Goal: Task Accomplishment & Management: Manage account settings

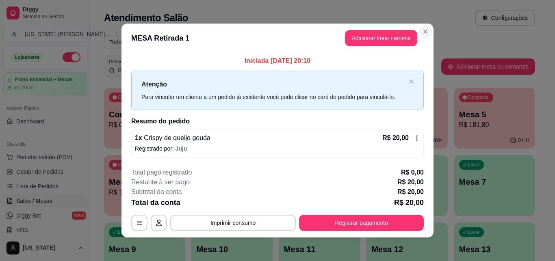
scroll to position [69, 0]
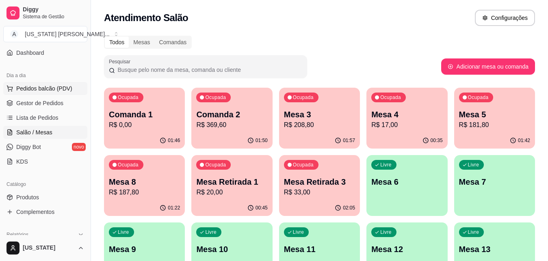
click at [42, 87] on span "Pedidos balcão (PDV)" at bounding box center [44, 88] width 56 height 8
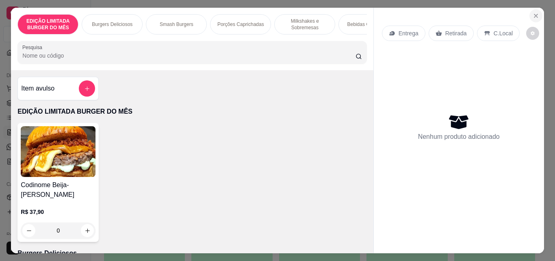
click at [534, 14] on icon "Close" at bounding box center [535, 15] width 3 height 3
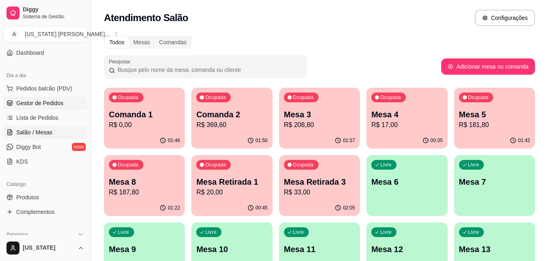
click at [41, 103] on span "Gestor de Pedidos" at bounding box center [39, 103] width 47 height 8
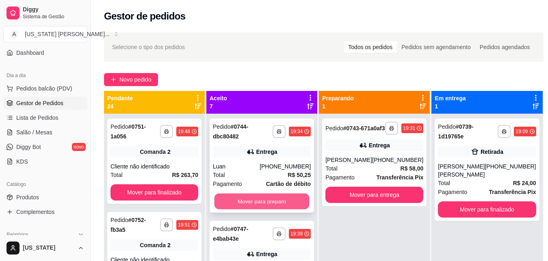
click at [247, 199] on button "Mover para preparo" at bounding box center [261, 202] width 95 height 16
click at [256, 202] on button "Mover para preparo" at bounding box center [262, 201] width 98 height 16
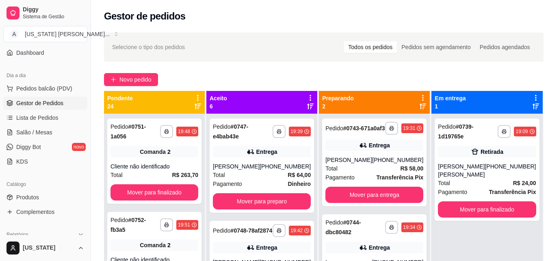
click at [256, 203] on button "Mover para preparo" at bounding box center [262, 201] width 98 height 16
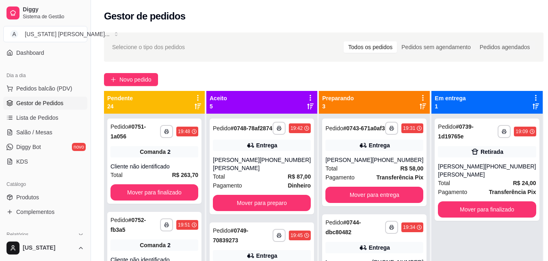
click at [256, 204] on button "Mover para preparo" at bounding box center [262, 203] width 98 height 16
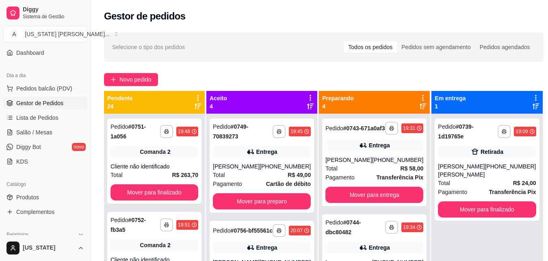
click at [256, 204] on button "Mover para preparo" at bounding box center [262, 201] width 98 height 16
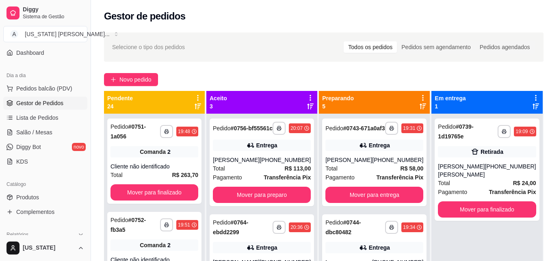
click at [256, 203] on button "Mover para preparo" at bounding box center [262, 195] width 98 height 16
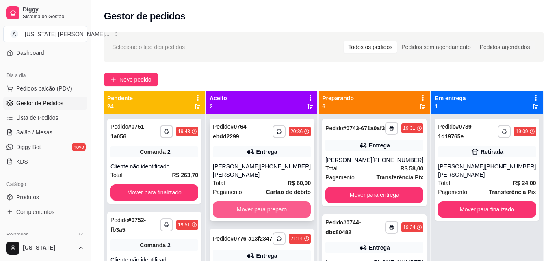
click at [257, 208] on button "Mover para preparo" at bounding box center [262, 209] width 98 height 16
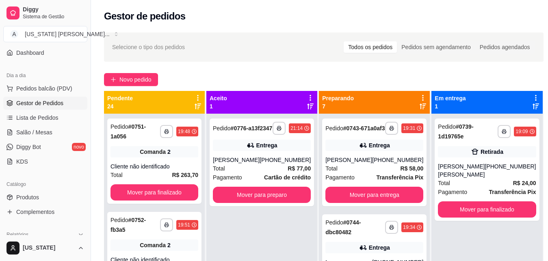
click at [257, 203] on button "Mover para preparo" at bounding box center [262, 195] width 98 height 16
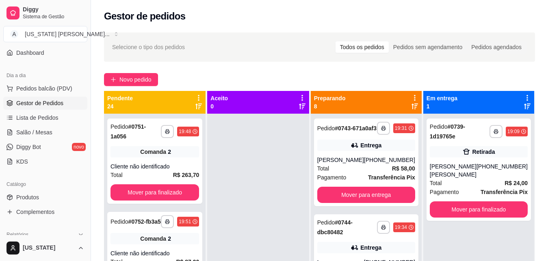
drag, startPoint x: 257, startPoint y: 209, endPoint x: 338, endPoint y: 201, distance: 81.7
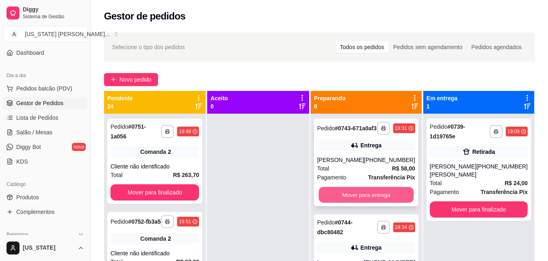
click at [360, 200] on button "Mover para entrega" at bounding box center [365, 195] width 95 height 16
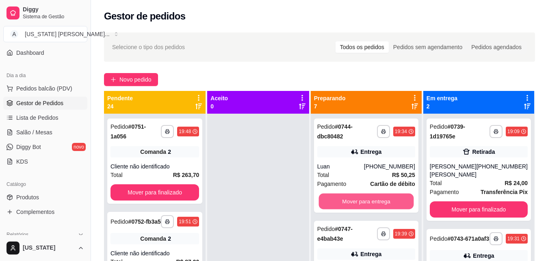
click at [360, 200] on button "Mover para entrega" at bounding box center [365, 202] width 95 height 16
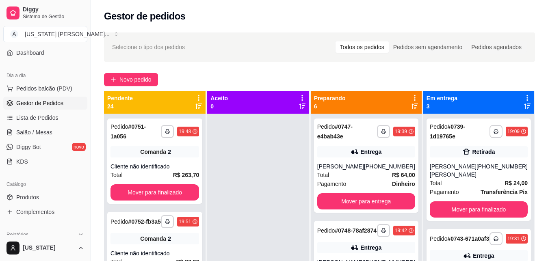
click at [360, 200] on button "Mover para entrega" at bounding box center [366, 201] width 98 height 16
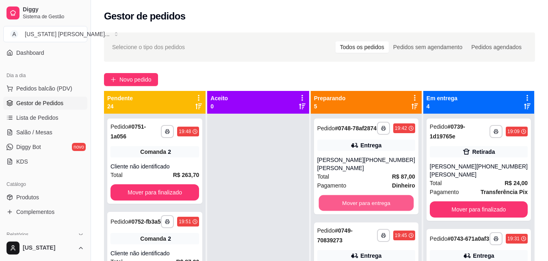
click at [360, 200] on button "Mover para entrega" at bounding box center [365, 203] width 95 height 16
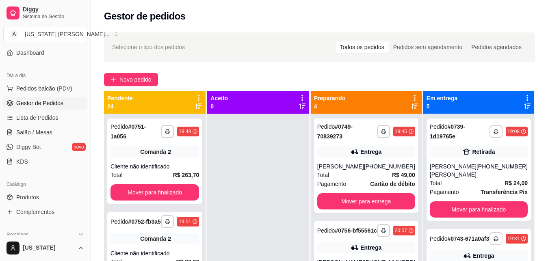
click at [360, 200] on button "Mover para entrega" at bounding box center [366, 201] width 98 height 16
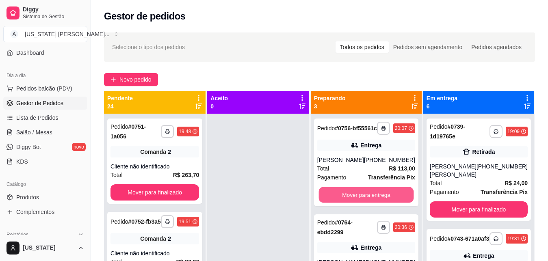
click at [360, 200] on button "Mover para entrega" at bounding box center [365, 195] width 95 height 16
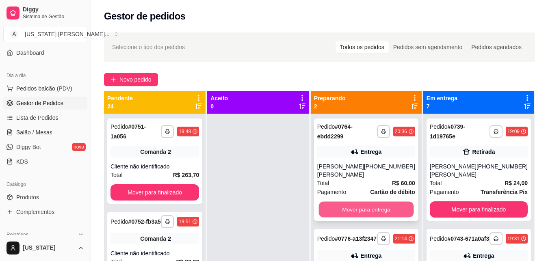
click at [361, 207] on button "Mover para entrega" at bounding box center [365, 210] width 95 height 16
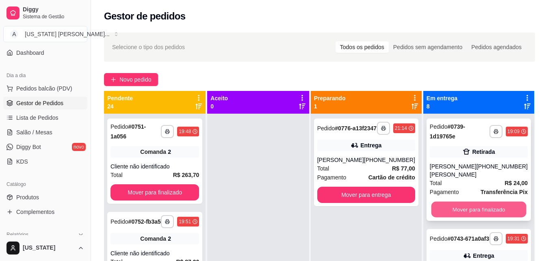
click at [443, 212] on button "Mover para finalizado" at bounding box center [478, 210] width 95 height 16
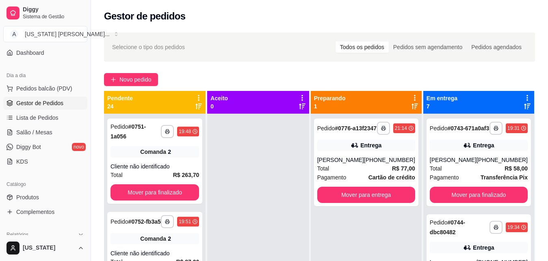
click at [443, 206] on div "**********" at bounding box center [479, 163] width 104 height 88
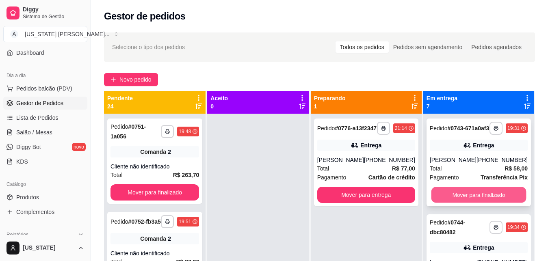
click at [448, 198] on button "Mover para finalizado" at bounding box center [478, 195] width 95 height 16
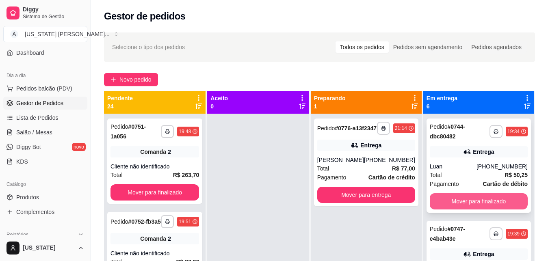
click at [463, 202] on button "Mover para finalizado" at bounding box center [479, 201] width 98 height 16
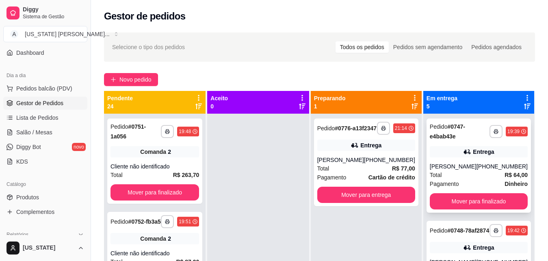
click at [462, 202] on button "Mover para finalizado" at bounding box center [479, 201] width 98 height 16
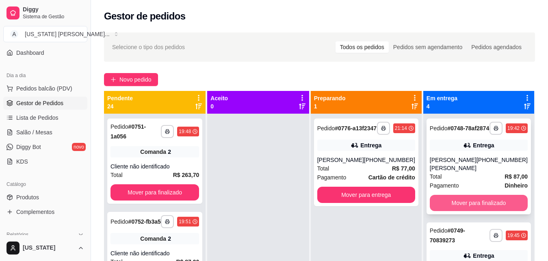
click at [462, 202] on button "Mover para finalizado" at bounding box center [479, 203] width 98 height 16
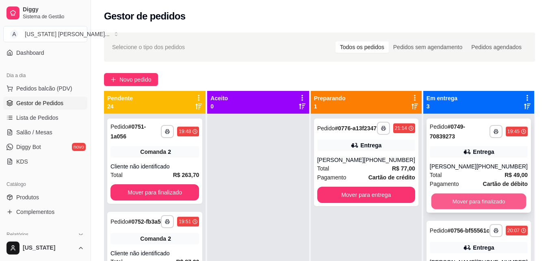
click at [462, 202] on button "Mover para finalizado" at bounding box center [478, 202] width 95 height 16
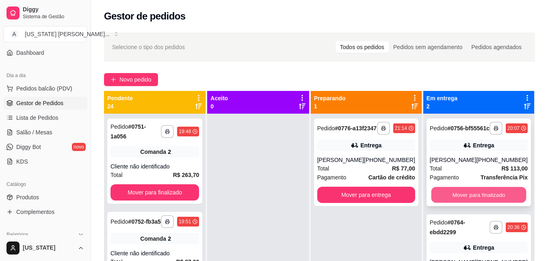
click at [462, 202] on button "Mover para finalizado" at bounding box center [478, 195] width 95 height 16
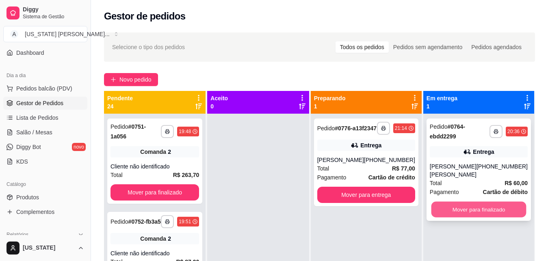
click at [464, 209] on button "Mover para finalizado" at bounding box center [478, 210] width 95 height 16
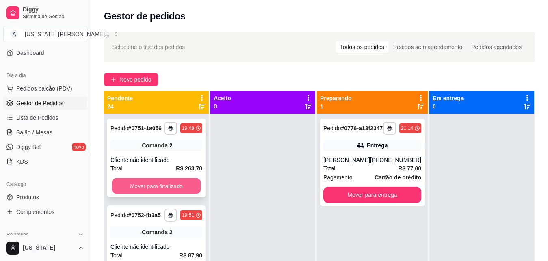
click at [175, 193] on button "Mover para finalizado" at bounding box center [156, 186] width 89 height 16
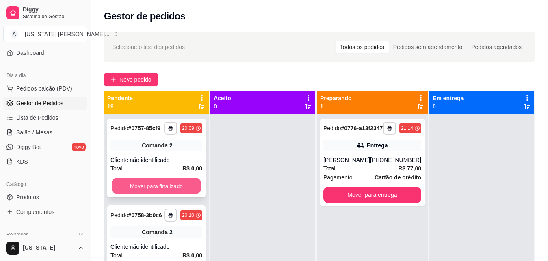
click at [175, 193] on button "Mover para finalizado" at bounding box center [156, 186] width 89 height 16
click at [173, 194] on button "Mover para finalizado" at bounding box center [156, 186] width 89 height 16
drag, startPoint x: 160, startPoint y: 209, endPoint x: 162, endPoint y: 193, distance: 16.8
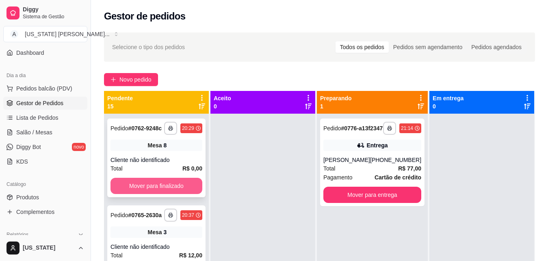
click at [162, 191] on button "Mover para finalizado" at bounding box center [156, 186] width 92 height 16
click at [162, 190] on button "Mover para finalizado" at bounding box center [156, 186] width 89 height 16
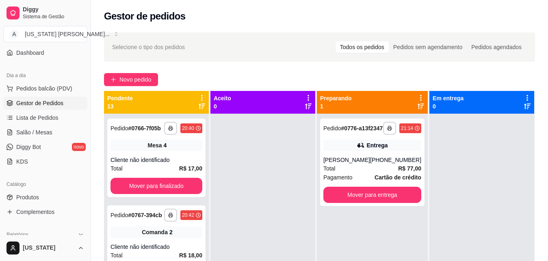
click at [162, 190] on button "Mover para finalizado" at bounding box center [156, 186] width 92 height 16
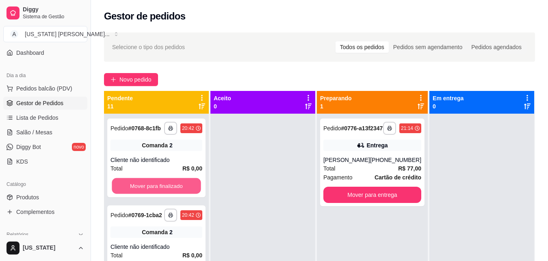
click at [162, 190] on button "Mover para finalizado" at bounding box center [156, 186] width 89 height 16
click at [162, 190] on button "Mover para finalizado" at bounding box center [156, 186] width 92 height 16
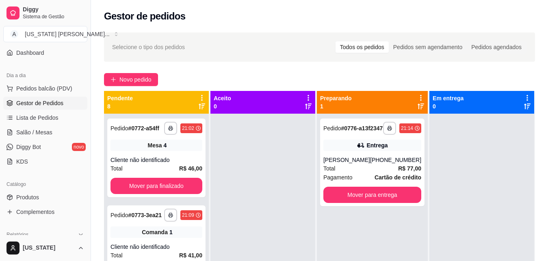
click at [162, 190] on button "Mover para finalizado" at bounding box center [156, 186] width 92 height 16
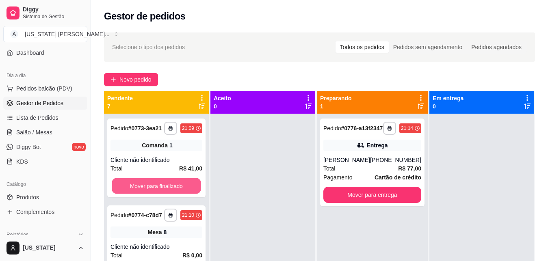
click at [162, 190] on button "Mover para finalizado" at bounding box center [156, 186] width 89 height 16
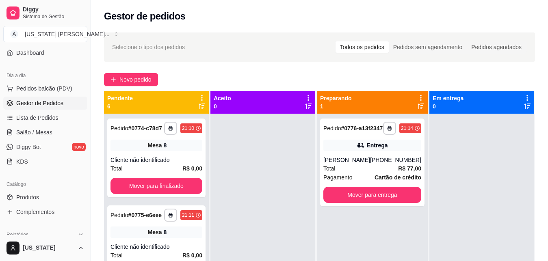
click at [162, 189] on button "Mover para finalizado" at bounding box center [156, 186] width 92 height 16
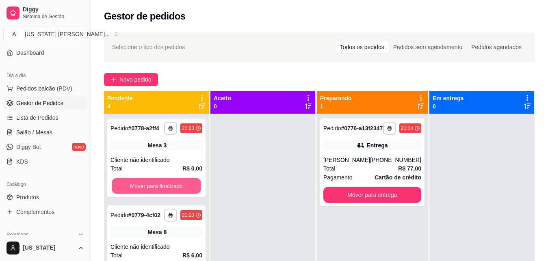
click at [162, 189] on button "Mover para finalizado" at bounding box center [156, 186] width 89 height 16
click at [162, 189] on button "Mover para finalizado" at bounding box center [156, 186] width 92 height 16
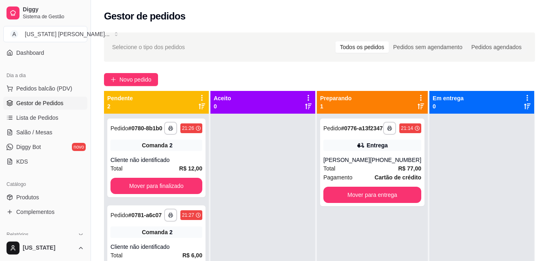
click at [162, 190] on button "Mover para finalizado" at bounding box center [156, 186] width 92 height 16
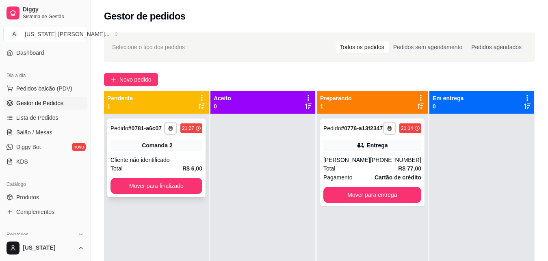
click at [162, 189] on button "Mover para finalizado" at bounding box center [156, 186] width 92 height 16
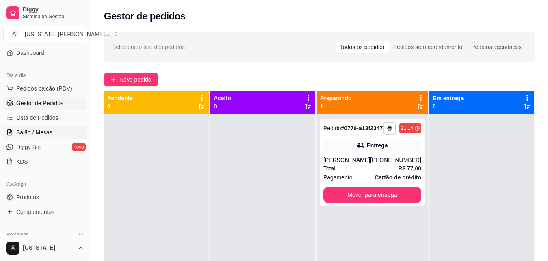
click at [48, 132] on span "Salão / Mesas" at bounding box center [34, 132] width 36 height 8
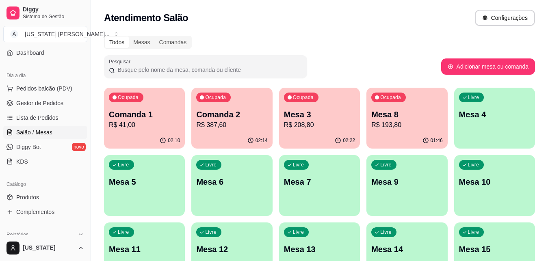
click at [310, 122] on p "R$ 208,80" at bounding box center [319, 125] width 71 height 10
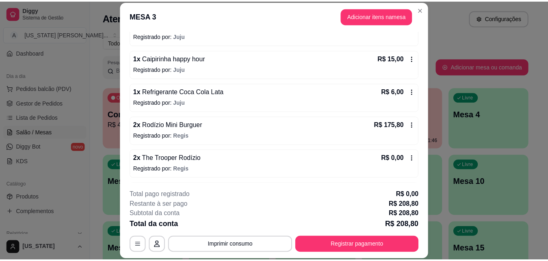
scroll to position [228, 0]
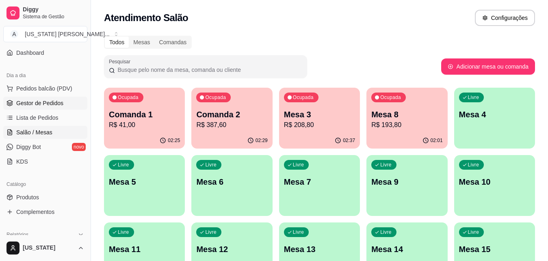
click at [29, 109] on link "Gestor de Pedidos" at bounding box center [45, 103] width 84 height 13
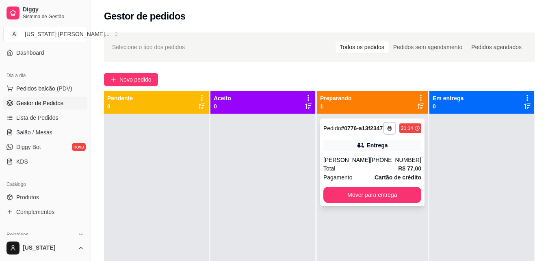
click at [350, 206] on div "**********" at bounding box center [372, 163] width 104 height 88
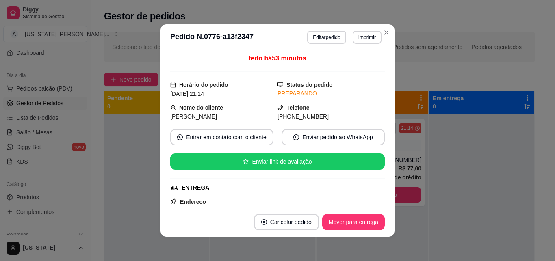
click at [351, 208] on footer "Cancelar pedido Mover para entrega" at bounding box center [277, 222] width 234 height 29
click at [347, 219] on button "Mover para entrega" at bounding box center [353, 222] width 61 height 16
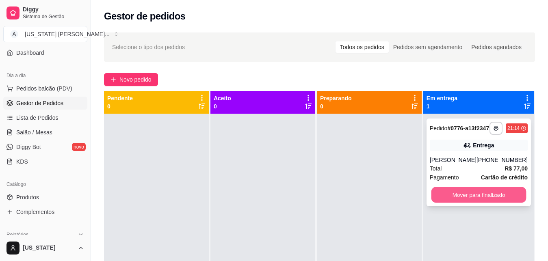
click at [465, 203] on button "Mover para finalizado" at bounding box center [478, 195] width 95 height 16
